Goal: Task Accomplishment & Management: Use online tool/utility

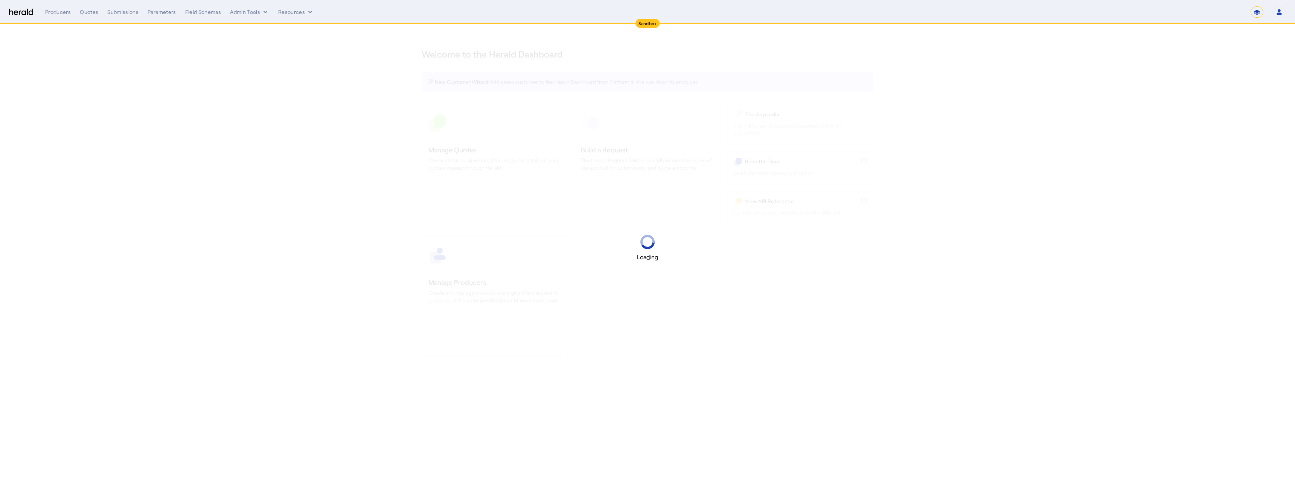
select select "*******"
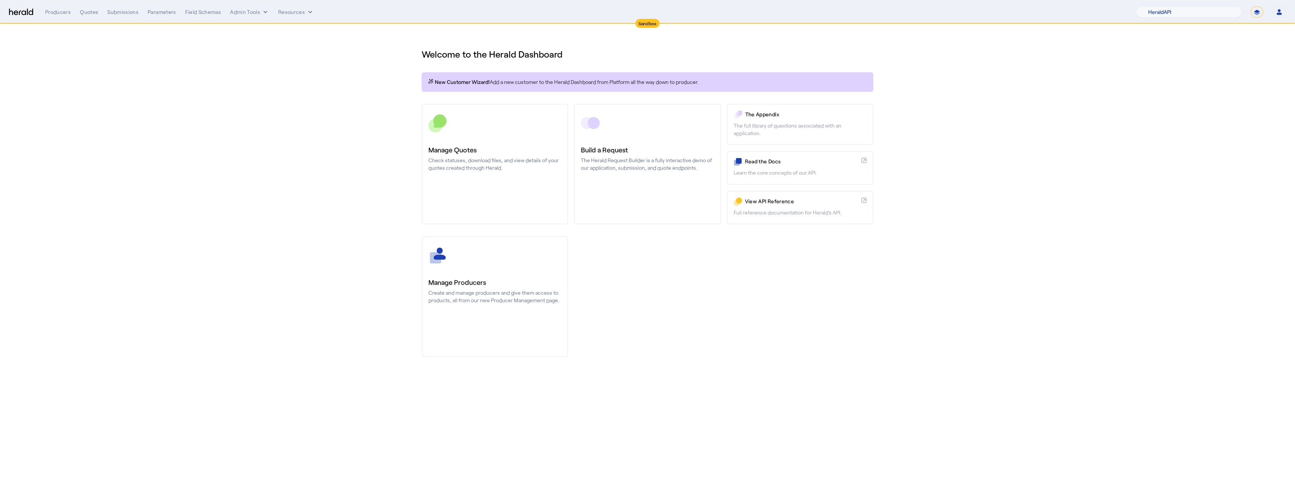
click at [1199, 18] on nav "Sandbox Menu Producers Quotes Submissions Parameters Field Schemas Admin Tools …" at bounding box center [647, 11] width 1295 height 23
click at [1196, 15] on select "1Fort Acrisure Acturis Affinity Advisors Affinity Risk Agentero AmWins Anzen Ao…" at bounding box center [1188, 11] width 106 height 11
select select "pfm_d7yf_quotewell"
click at [1156, 6] on select "1Fort Acrisure Acturis Affinity Advisors Affinity Risk Agentero AmWins Anzen Ao…" at bounding box center [1188, 11] width 106 height 11
click at [54, 11] on div "You are now impersonating the QuoteWell platform." at bounding box center [647, 248] width 1295 height 496
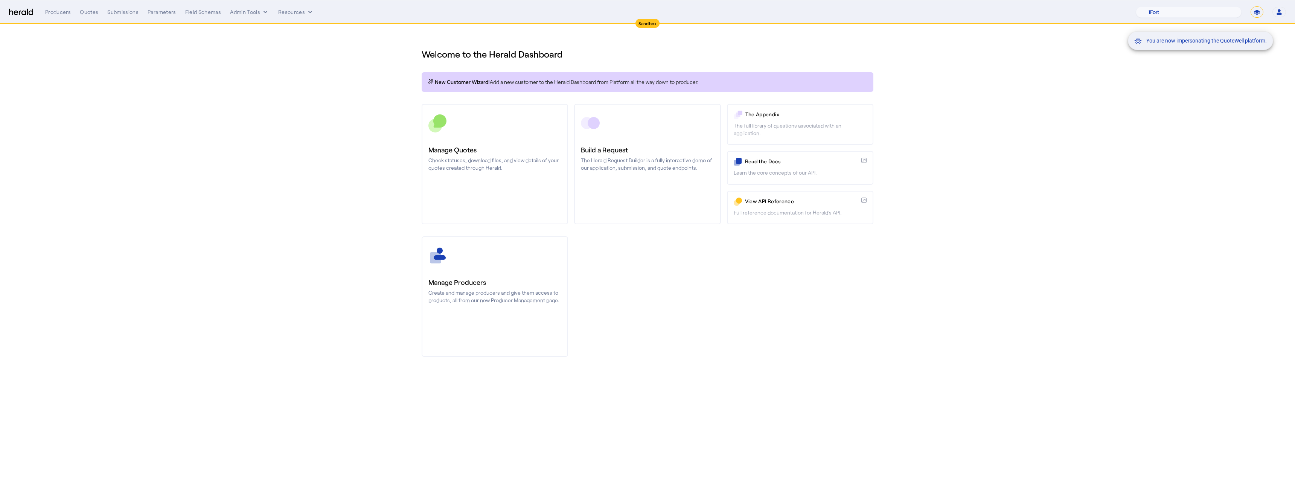
click at [60, 11] on div "You are now impersonating the QuoteWell platform." at bounding box center [647, 248] width 1295 height 496
drag, startPoint x: 65, startPoint y: 8, endPoint x: 62, endPoint y: 14, distance: 6.2
click at [65, 8] on div "Producers" at bounding box center [58, 12] width 26 height 8
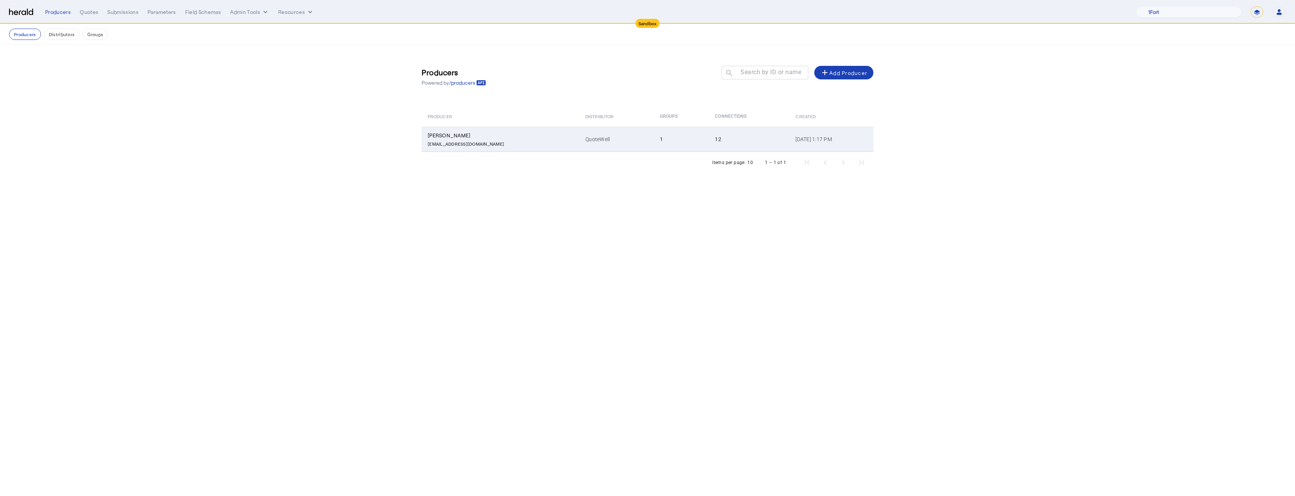
click at [513, 139] on div "[EMAIL_ADDRESS][DOMAIN_NAME]" at bounding box center [501, 143] width 149 height 8
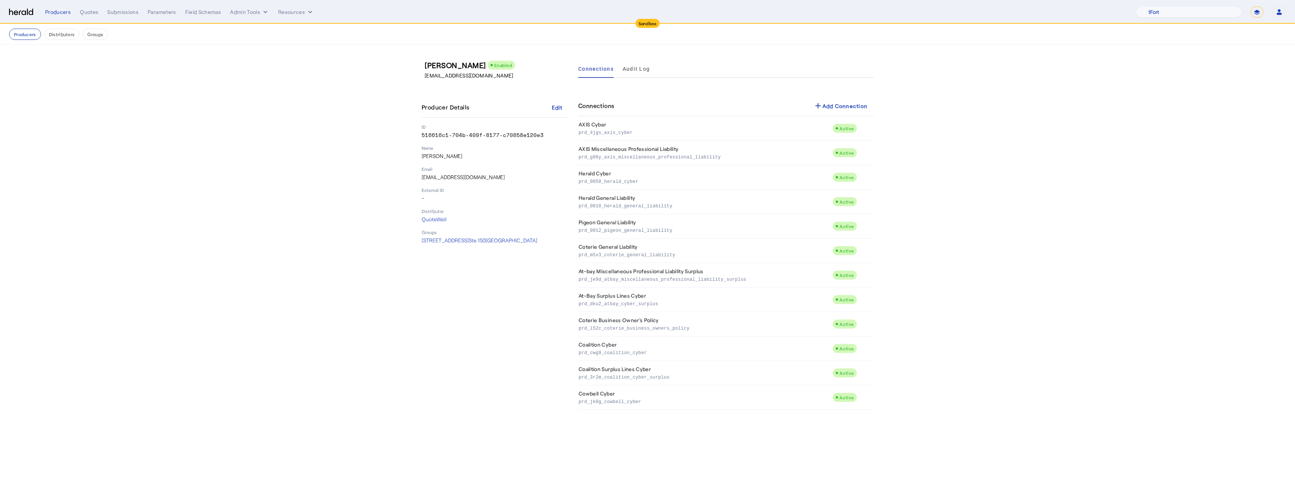
click at [453, 176] on p "[EMAIL_ADDRESS][DOMAIN_NAME]" at bounding box center [495, 177] width 148 height 8
copy p "[EMAIL_ADDRESS][DOMAIN_NAME]"
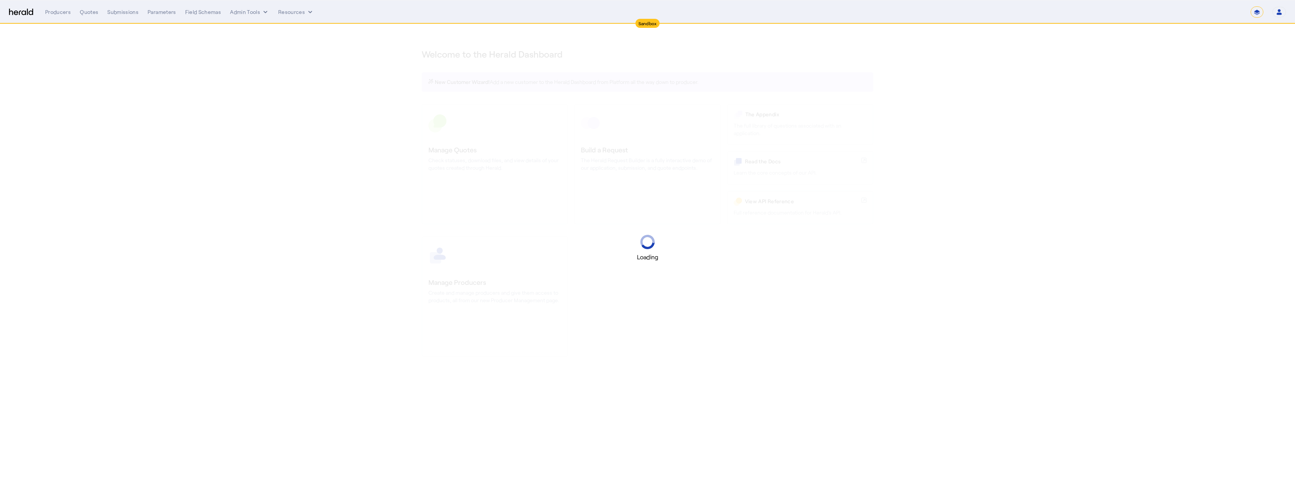
select select "*******"
select select "pfm_2v8p_herald_api"
